Goal: Task Accomplishment & Management: Manage account settings

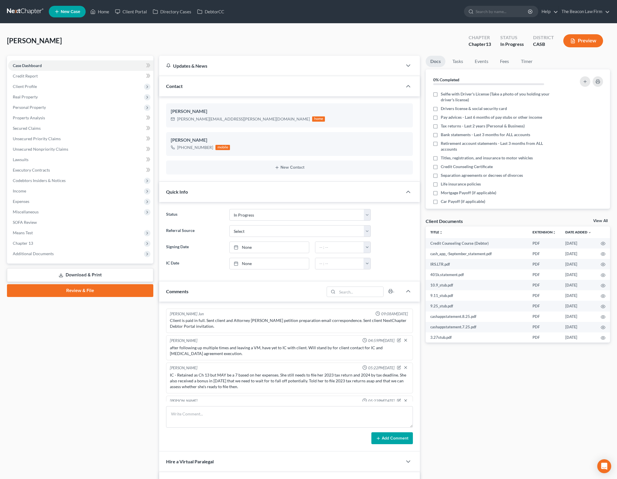
select select "3"
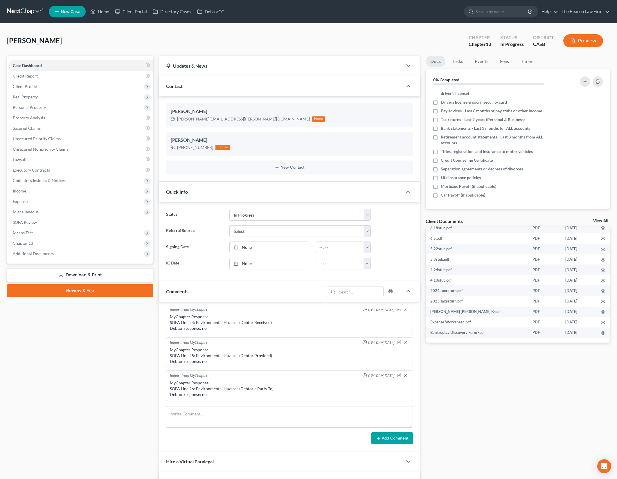
scroll to position [112, 0]
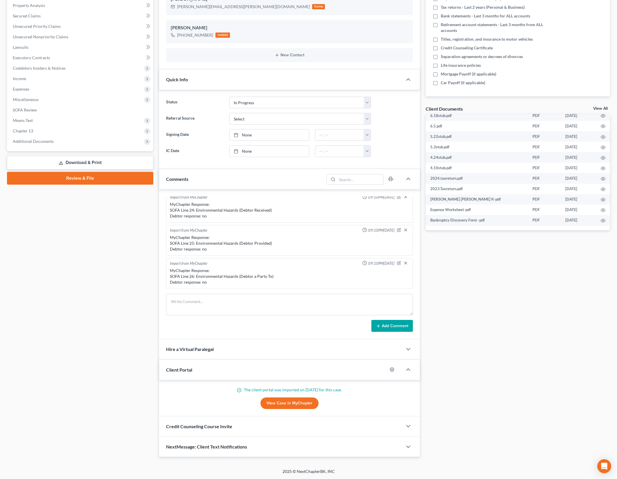
drag, startPoint x: 509, startPoint y: 288, endPoint x: 537, endPoint y: 267, distance: 35.4
click at [509, 288] on div "Docs Tasks Events Fees Timer 0% Completed Nothing here yet! Selfie with Driver'…" at bounding box center [518, 200] width 190 height 514
click at [130, 264] on div "Case Dashboard Payments Invoices Payments Payments Credit Report Client Profile" at bounding box center [80, 200] width 152 height 514
click at [452, 257] on div "Docs Tasks Events Fees Timer 0% Completed Nothing here yet! Selfie with Driver'…" at bounding box center [518, 200] width 190 height 514
click at [602, 221] on circle "button" at bounding box center [602, 220] width 1 height 1
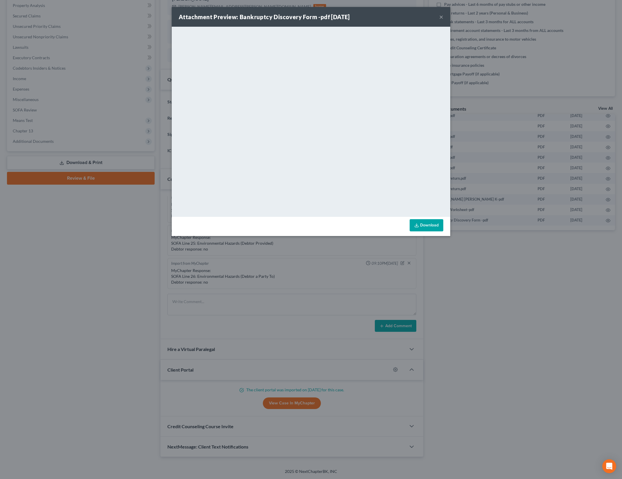
click at [440, 19] on button "×" at bounding box center [441, 16] width 4 height 7
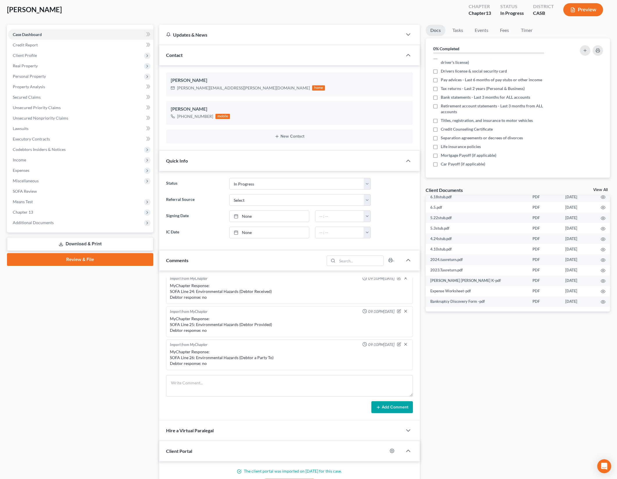
scroll to position [0, 0]
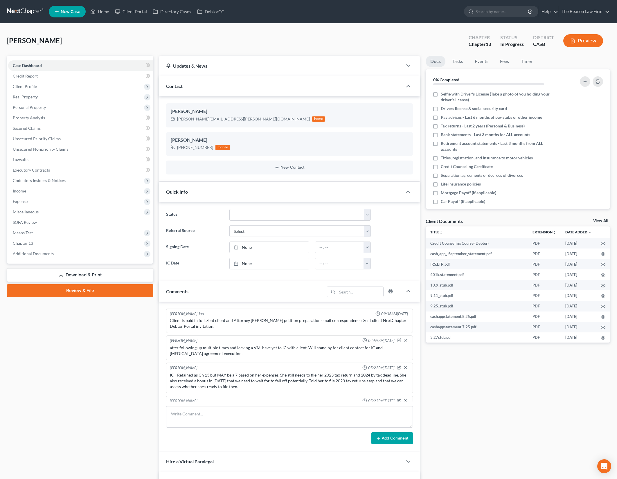
scroll to position [809, 0]
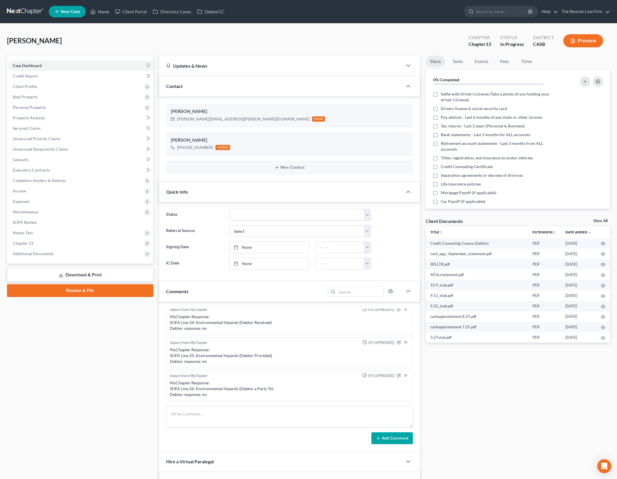
click at [600, 221] on link "View All" at bounding box center [600, 221] width 15 height 4
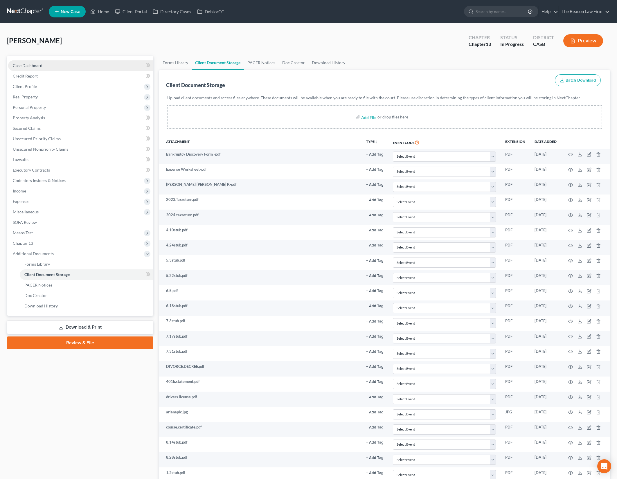
click at [68, 67] on link "Case Dashboard" at bounding box center [80, 65] width 145 height 10
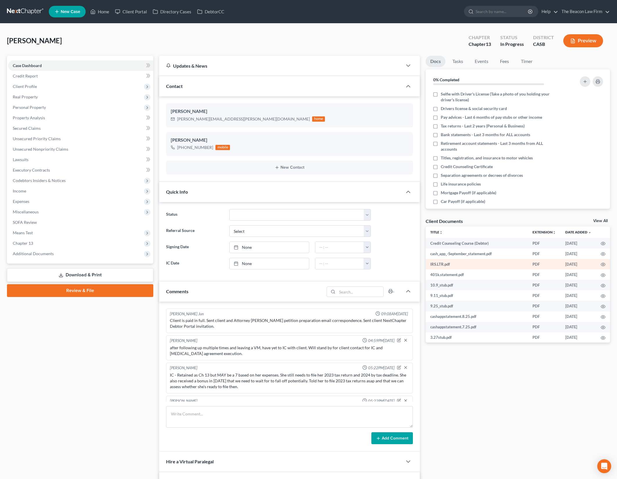
scroll to position [809, 0]
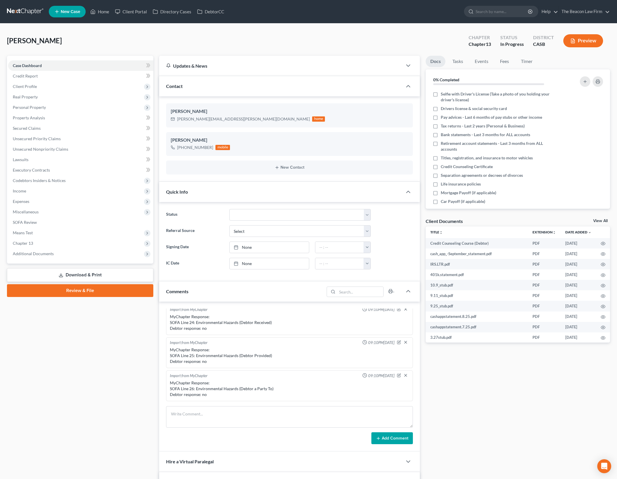
click at [600, 221] on link "View All" at bounding box center [600, 221] width 15 height 4
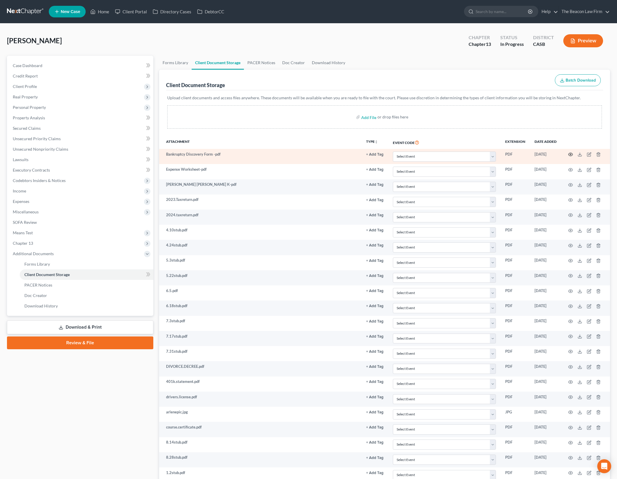
click at [570, 154] on circle "button" at bounding box center [570, 154] width 1 height 1
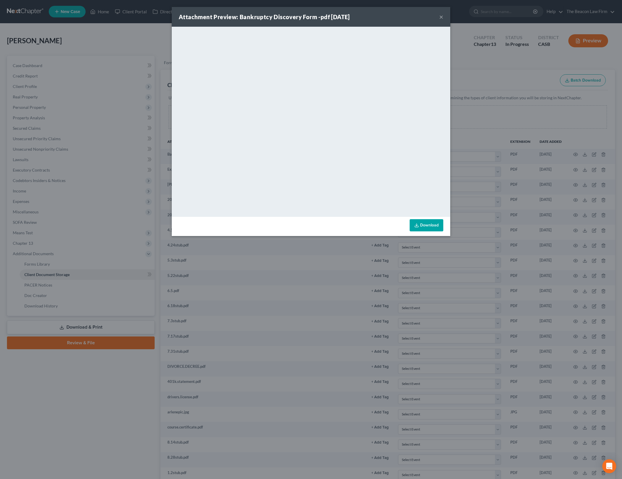
click at [434, 225] on link "Download" at bounding box center [427, 225] width 34 height 12
click at [440, 18] on button "×" at bounding box center [441, 16] width 4 height 7
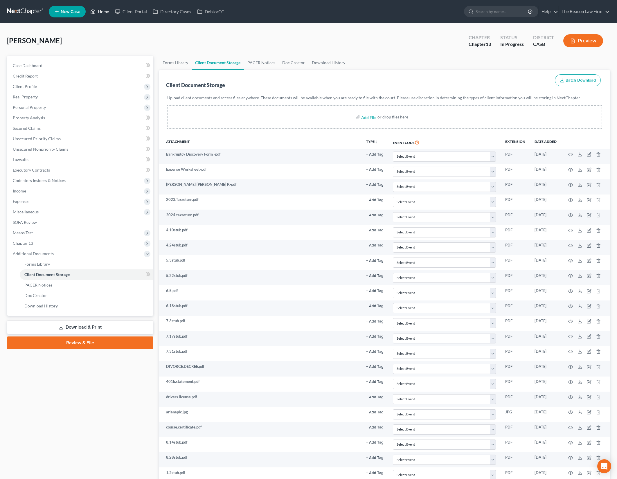
click at [104, 8] on link "Home" at bounding box center [99, 11] width 25 height 10
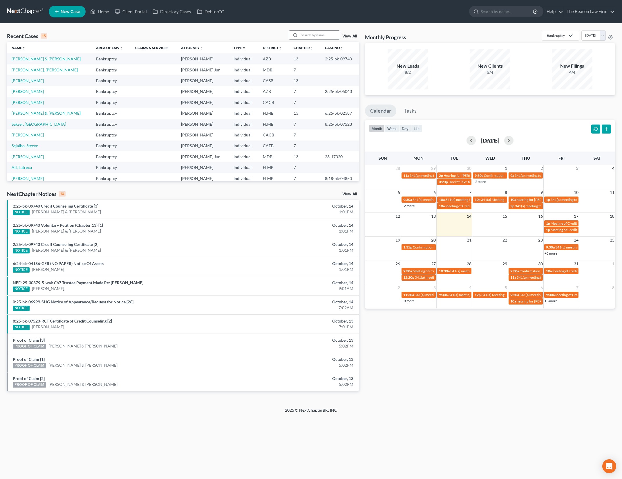
click at [314, 36] on input "search" at bounding box center [319, 35] width 41 height 8
type input "[PERSON_NAME]"
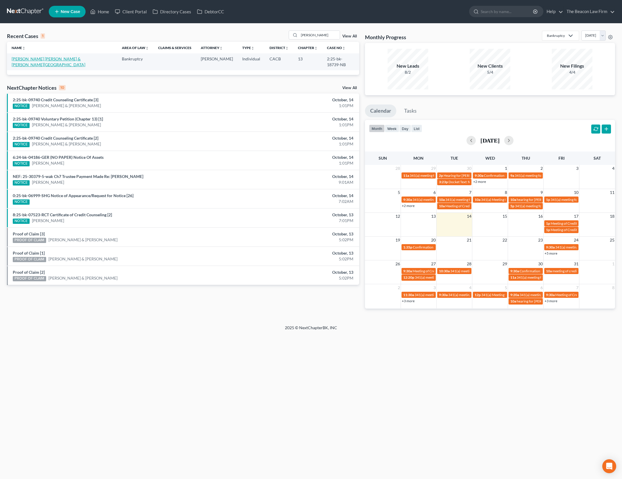
click at [61, 59] on link "[PERSON_NAME] [PERSON_NAME] & [PERSON_NAME][GEOGRAPHIC_DATA]" at bounding box center [49, 61] width 74 height 11
select select "2"
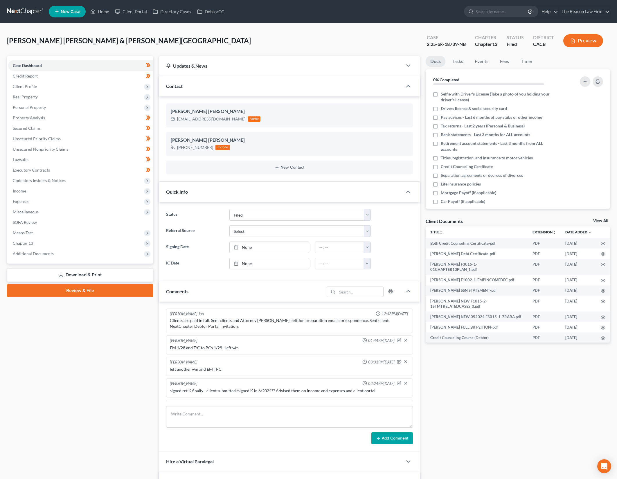
scroll to position [812, 0]
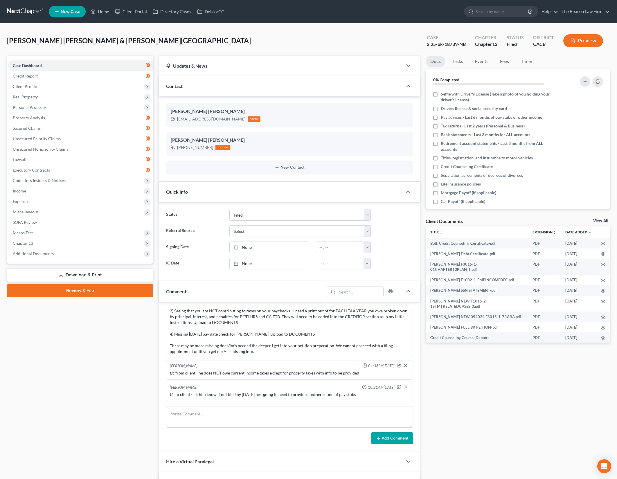
click at [603, 220] on link "View All" at bounding box center [600, 221] width 15 height 4
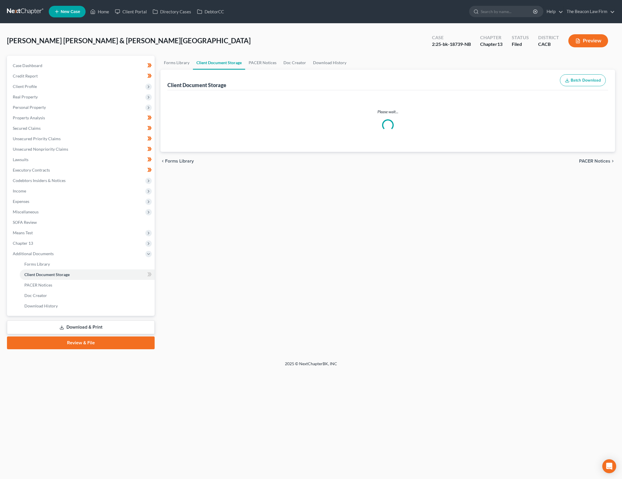
select select "41"
select select "65"
select select "30"
select select "19"
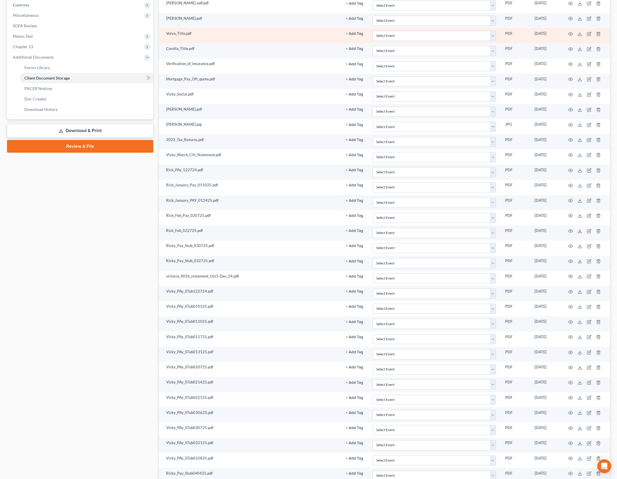
scroll to position [188, 0]
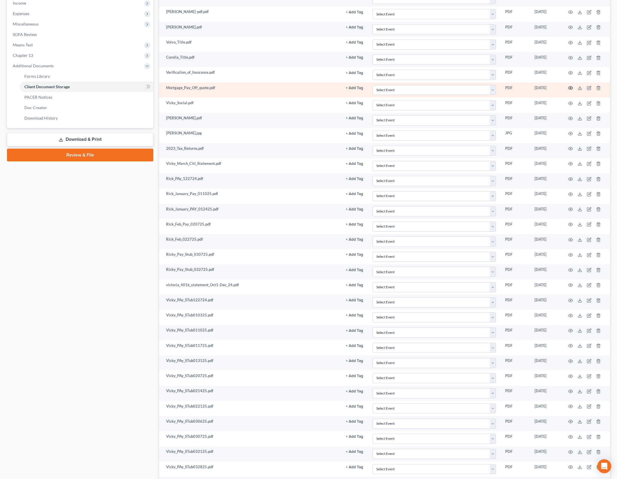
click at [571, 87] on icon "button" at bounding box center [570, 88] width 5 height 5
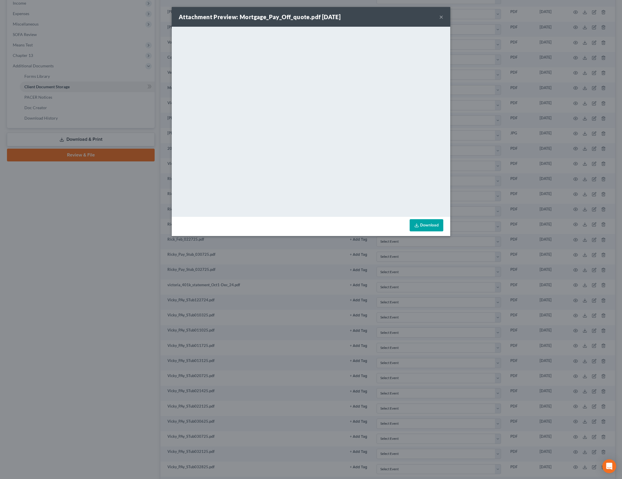
click at [441, 15] on button "×" at bounding box center [441, 16] width 4 height 7
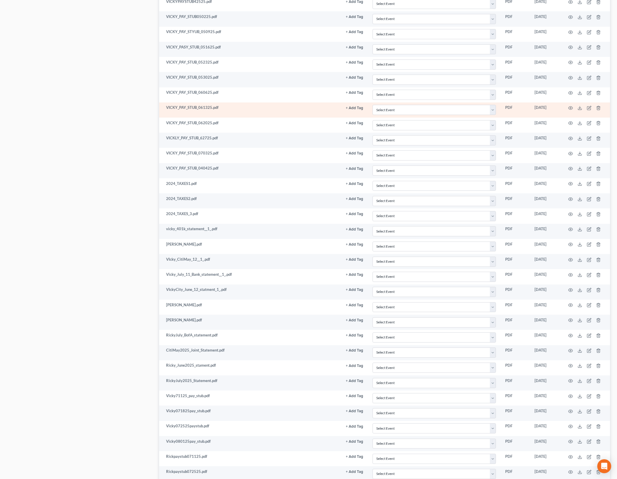
scroll to position [36, 0]
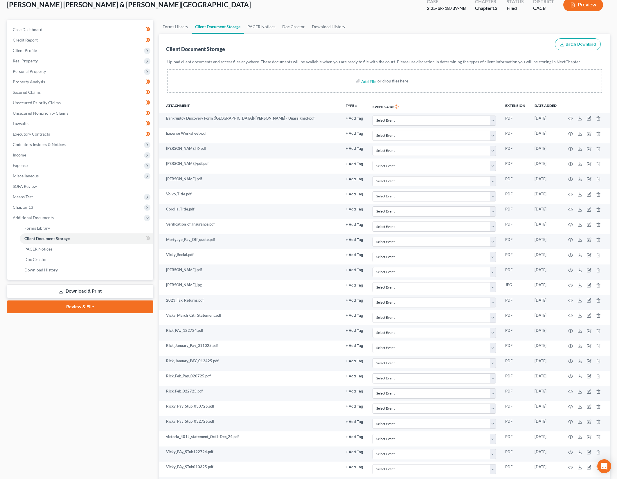
drag, startPoint x: 125, startPoint y: 358, endPoint x: 154, endPoint y: 317, distance: 49.9
click at [115, 30] on link "Case Dashboard" at bounding box center [80, 29] width 145 height 10
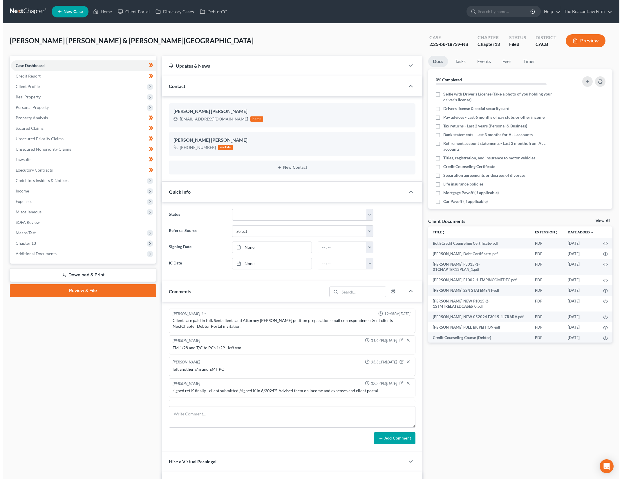
scroll to position [812, 0]
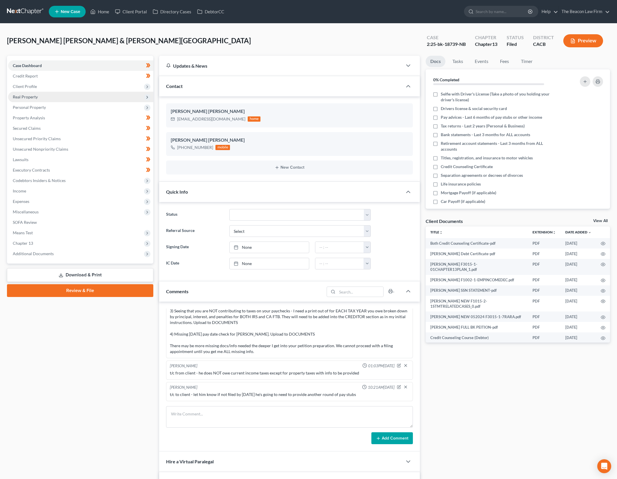
click at [81, 89] on span "Client Profile" at bounding box center [80, 86] width 145 height 10
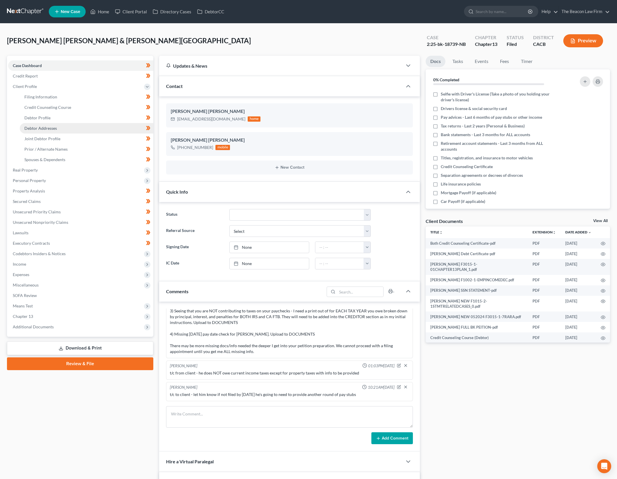
click at [84, 127] on link "Debtor Addresses" at bounding box center [86, 128] width 133 height 10
